Goal: Use online tool/utility: Utilize a website feature to perform a specific function

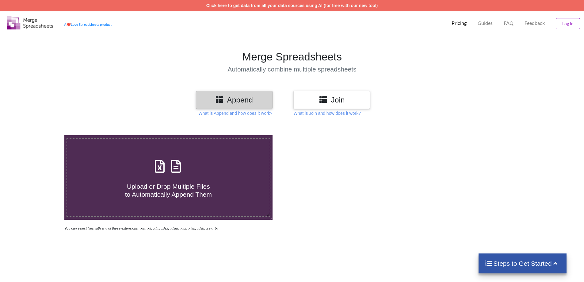
click at [176, 177] on h4 "Upload or Drop Multiple Files to Automatically Append Them" at bounding box center [168, 186] width 203 height 23
click at [42, 135] on input "Upload or Drop Multiple Files to Automatically Append Them" at bounding box center [42, 135] width 0 height 0
type input "C:\fakepath\[DATE] FY 25-26.XLSX"
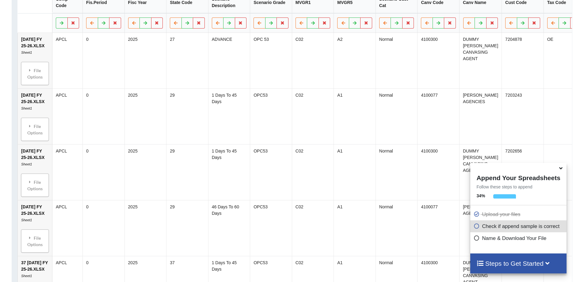
scroll to position [496, 0]
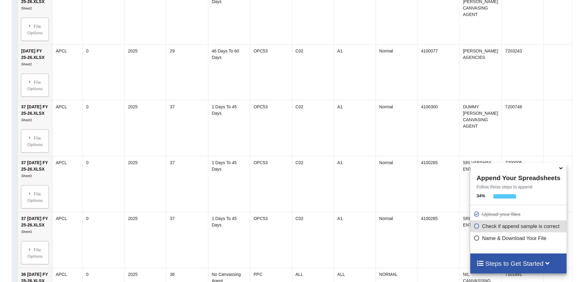
click at [561, 169] on icon at bounding box center [561, 167] width 6 height 6
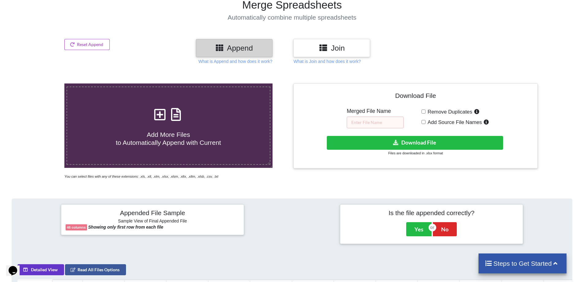
scroll to position [0, 0]
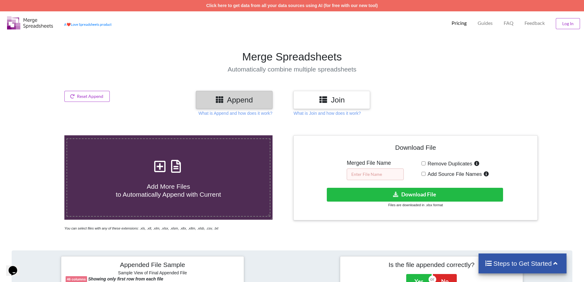
click at [366, 176] on input "text" at bounding box center [375, 174] width 57 height 12
type input "CAC Q1 FY 25-26"
click at [409, 195] on button "Download File" at bounding box center [415, 195] width 176 height 14
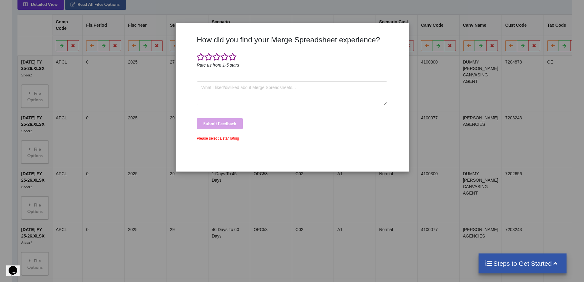
scroll to position [338, 0]
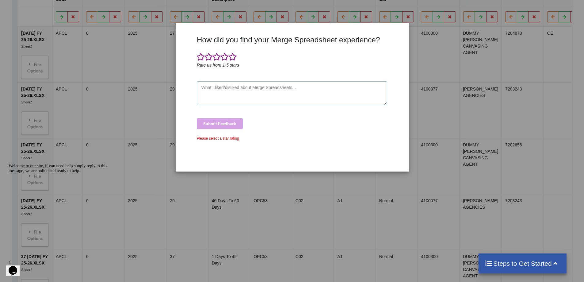
click at [215, 86] on textarea at bounding box center [292, 93] width 191 height 24
type textarea "Good"
click at [217, 121] on div "Submit Feedback" at bounding box center [292, 123] width 191 height 11
click at [222, 51] on div "How did you find your Merge Spreadsheet experience? Rate us from 1-5 stars Good…" at bounding box center [292, 101] width 194 height 132
click at [225, 55] on span at bounding box center [225, 57] width 8 height 9
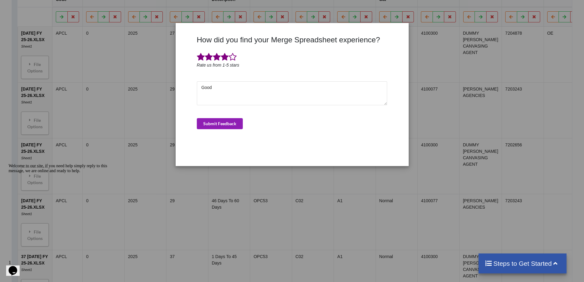
click at [226, 121] on button "Submit Feedback" at bounding box center [220, 123] width 46 height 11
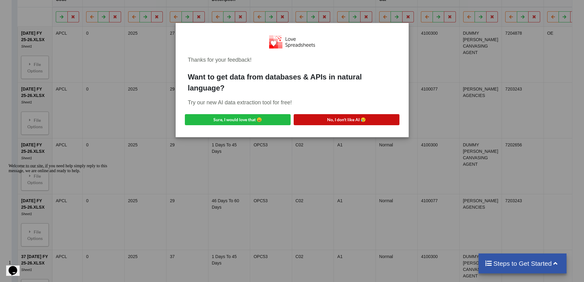
click at [320, 122] on button "No, I don't like AI 😥" at bounding box center [347, 119] width 106 height 11
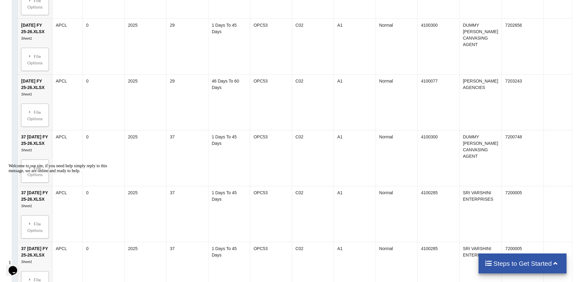
scroll to position [565, 0]
